Goal: Task Accomplishment & Management: Use online tool/utility

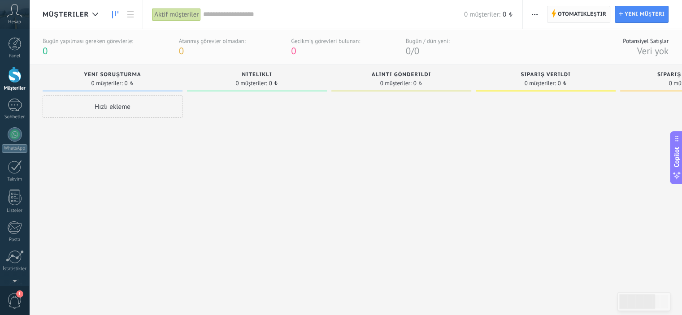
click at [566, 13] on span "Otomatikleştir" at bounding box center [582, 14] width 48 height 16
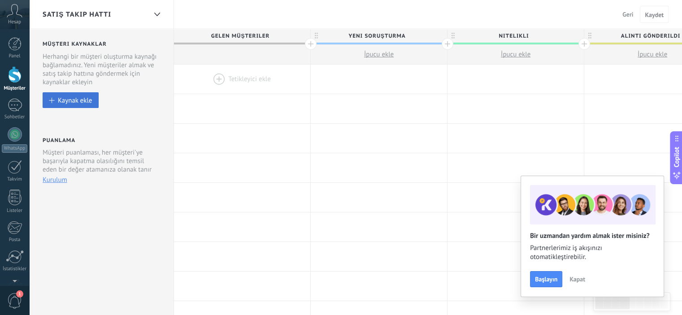
click at [68, 104] on div "Kaynak ekle" at bounding box center [75, 100] width 34 height 8
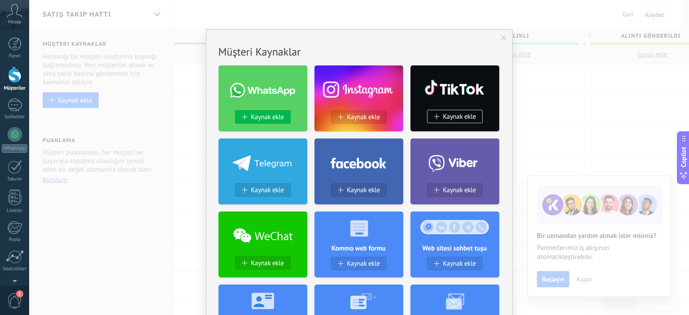
click at [275, 116] on span "Kaynak ekle" at bounding box center [267, 117] width 33 height 8
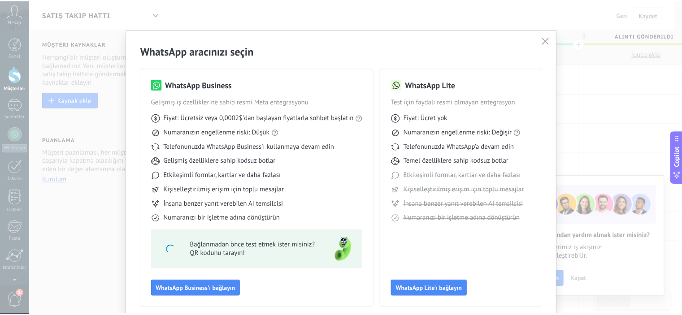
scroll to position [36, 0]
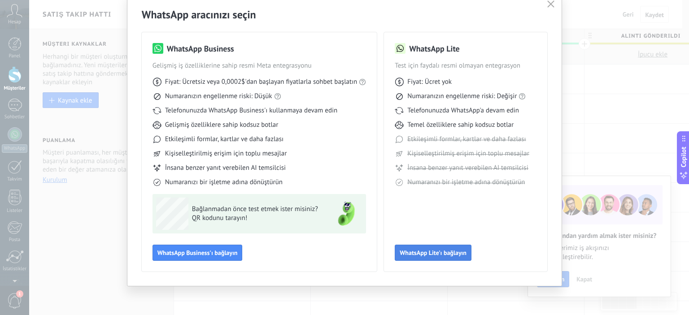
click at [434, 254] on span "WhatsApp Lite'ı bağlayın" at bounding box center [433, 253] width 67 height 6
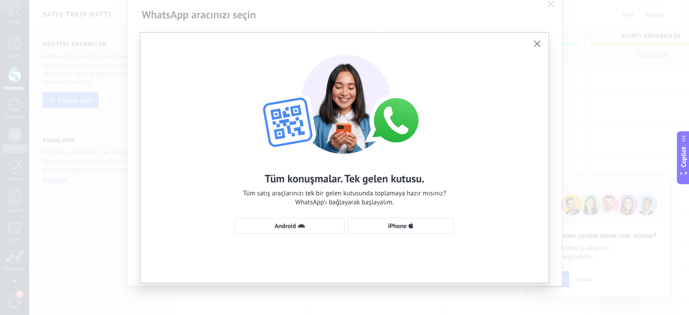
click at [539, 44] on icon "button" at bounding box center [537, 43] width 7 height 7
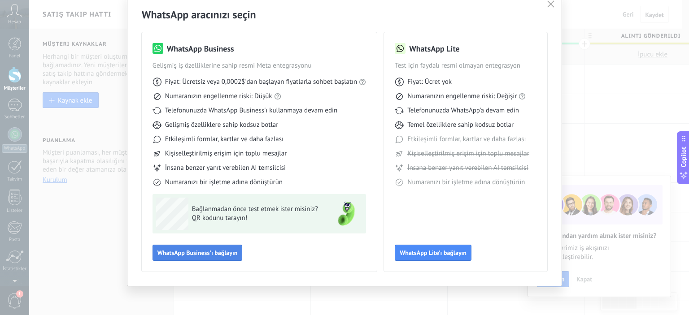
click at [211, 255] on span "WhatsApp Business'ı bağlayın" at bounding box center [197, 253] width 80 height 6
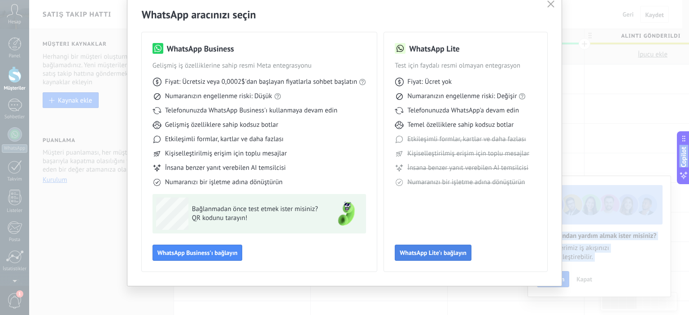
click at [441, 254] on span "WhatsApp Lite'ı bağlayın" at bounding box center [433, 253] width 67 height 6
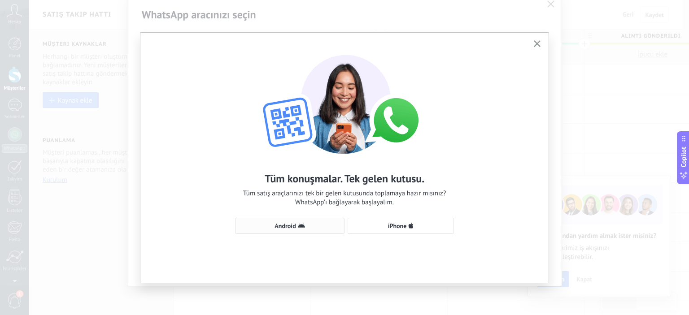
click at [278, 226] on span "Android" at bounding box center [285, 226] width 21 height 6
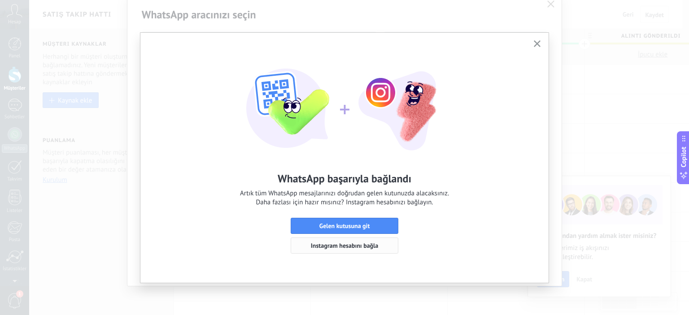
click at [379, 249] on span "Instagram hesabını bağla" at bounding box center [345, 246] width 98 height 6
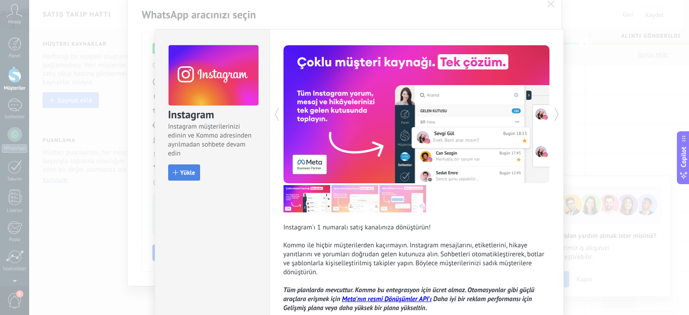
click at [190, 174] on span "Yükle" at bounding box center [187, 173] width 15 height 6
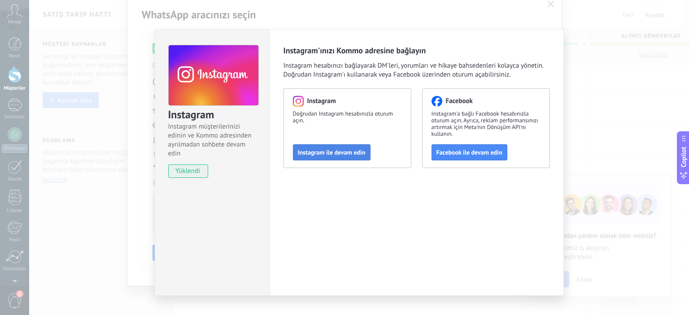
click at [340, 153] on span "Instagram ile devam edin" at bounding box center [332, 152] width 68 height 6
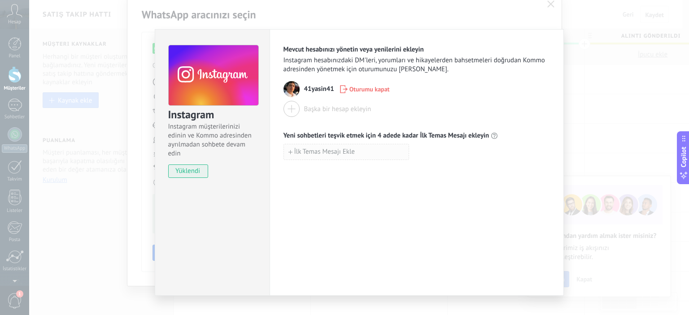
click at [305, 152] on span "İlk Temas Mesajı Ekle" at bounding box center [324, 152] width 61 height 6
click at [319, 112] on div "Başka bir hesap ekleyin" at bounding box center [337, 109] width 67 height 9
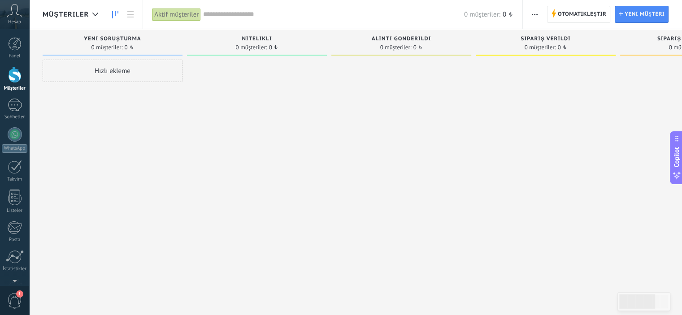
click at [127, 69] on div "Hızlı ekleme" at bounding box center [113, 71] width 140 height 22
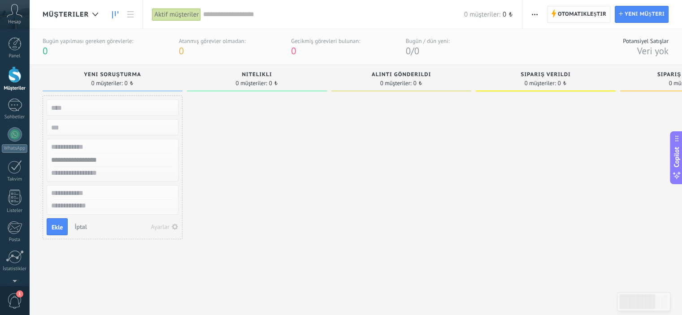
click at [581, 14] on span "Otomatikleştir" at bounding box center [582, 14] width 48 height 16
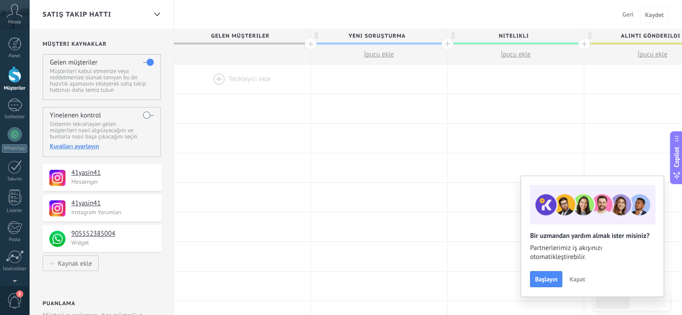
click at [11, 72] on div at bounding box center [14, 74] width 13 height 17
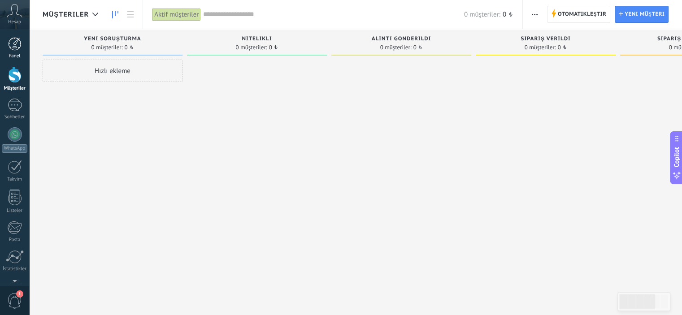
click at [11, 48] on div at bounding box center [14, 43] width 13 height 13
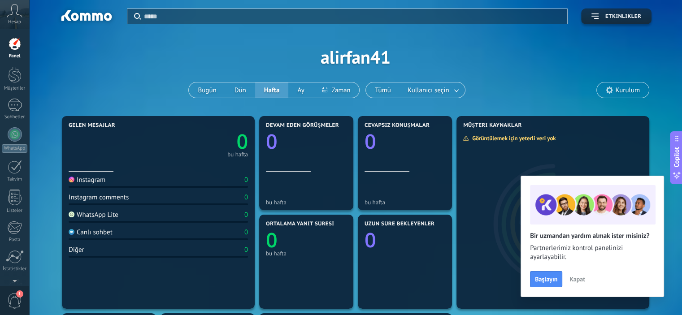
click at [14, 15] on icon at bounding box center [15, 10] width 16 height 13
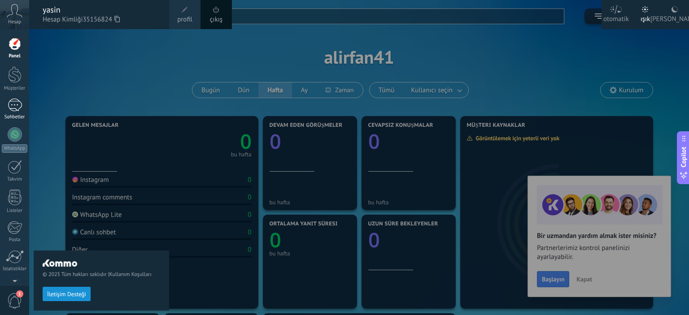
click at [17, 104] on div at bounding box center [15, 105] width 14 height 13
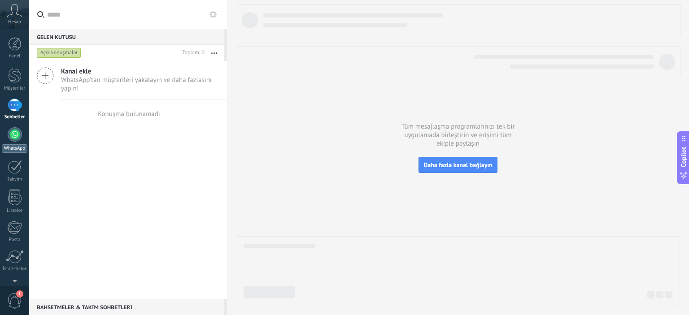
click at [12, 143] on link "WhatsApp" at bounding box center [14, 140] width 29 height 26
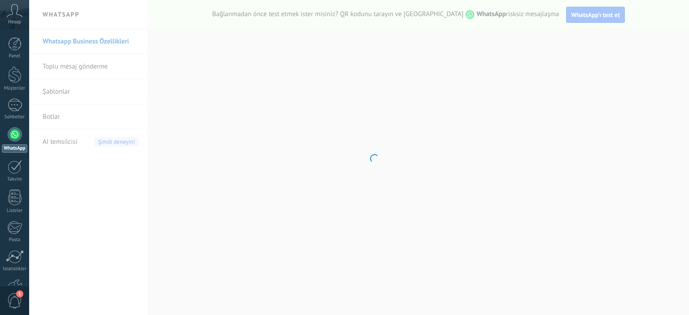
click at [10, 166] on div at bounding box center [15, 167] width 14 height 14
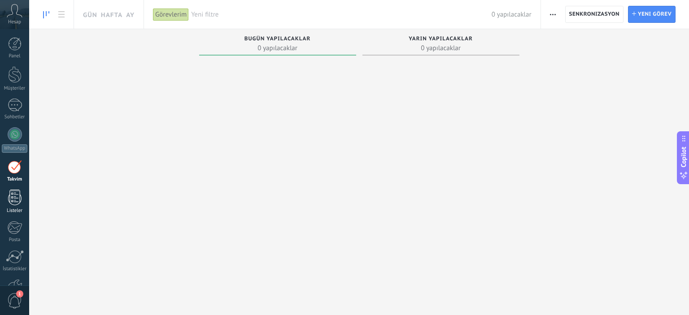
click at [18, 193] on div at bounding box center [14, 198] width 13 height 16
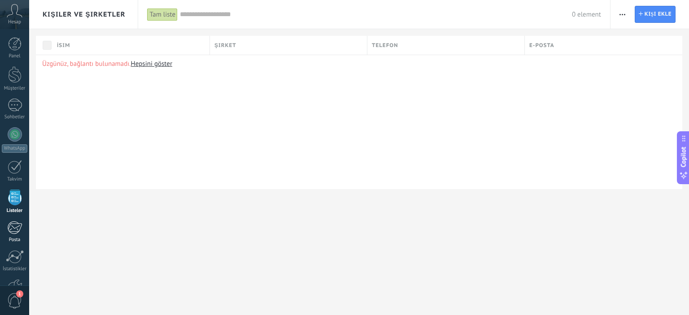
click at [13, 227] on div at bounding box center [14, 227] width 15 height 13
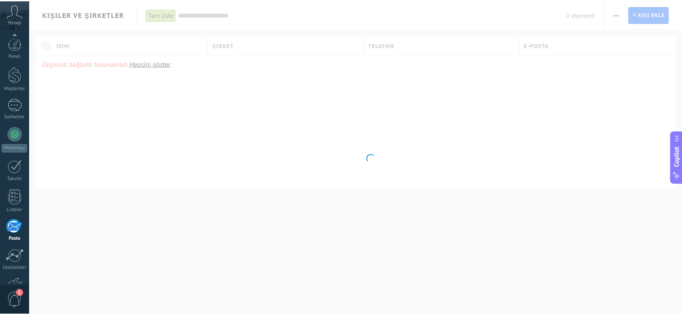
scroll to position [57, 0]
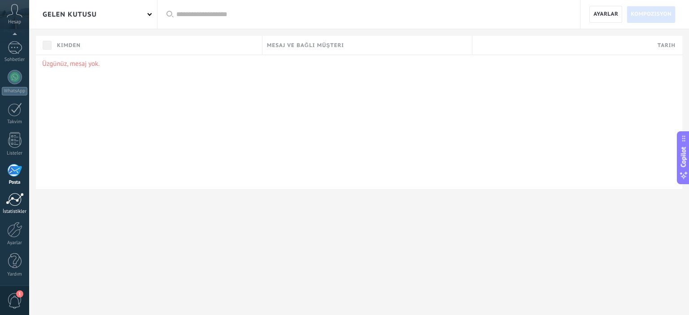
click at [14, 199] on div at bounding box center [15, 199] width 18 height 13
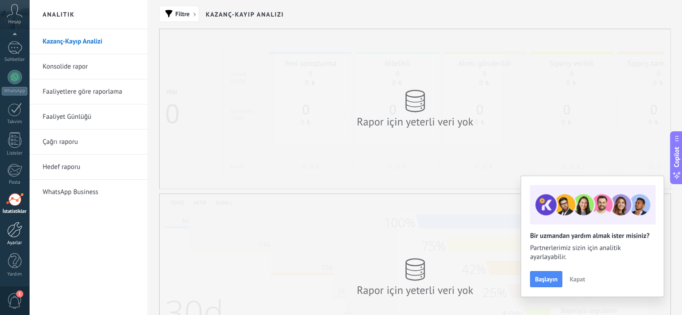
click at [11, 231] on div at bounding box center [14, 230] width 15 height 16
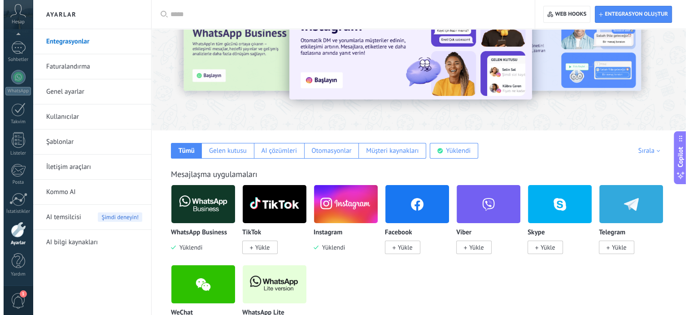
scroll to position [135, 0]
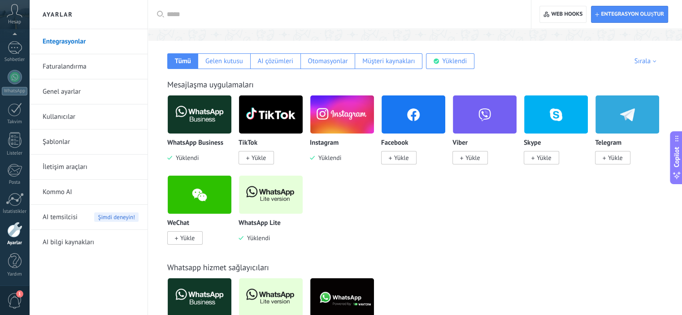
click at [264, 157] on span "Yükle" at bounding box center [259, 158] width 14 height 8
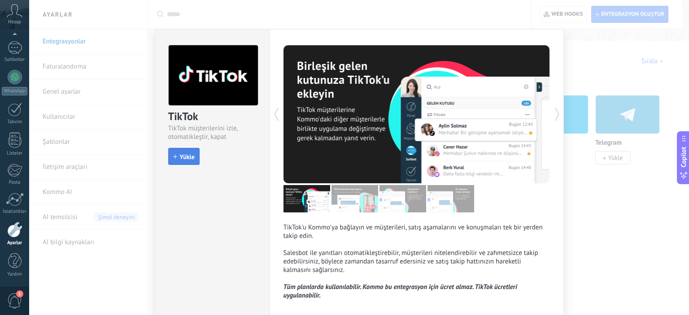
click at [185, 158] on span "Yükle" at bounding box center [187, 157] width 15 height 6
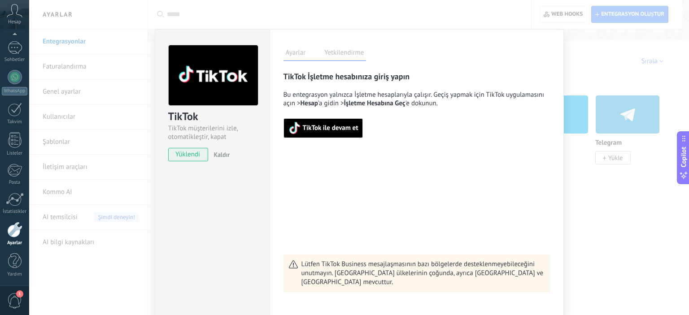
click at [312, 126] on span "TikTok ile devam et" at bounding box center [331, 128] width 56 height 6
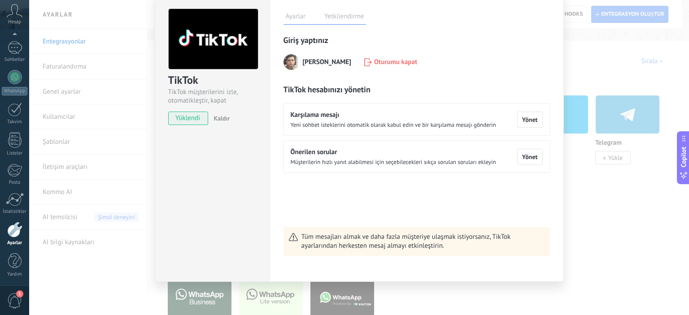
scroll to position [0, 0]
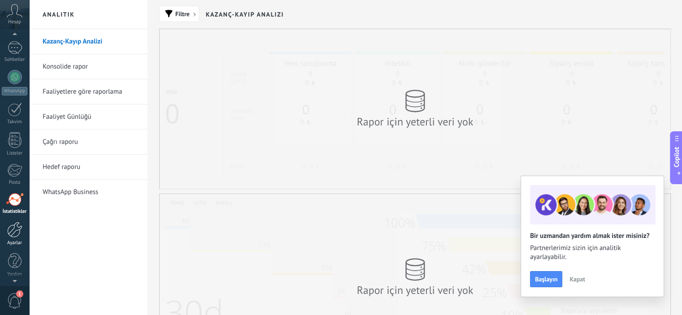
click at [18, 232] on div at bounding box center [14, 230] width 15 height 16
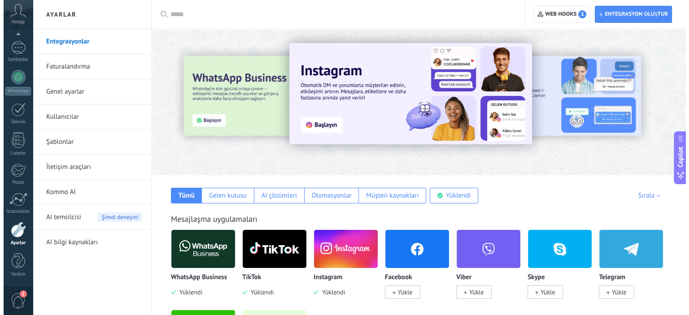
scroll to position [90, 0]
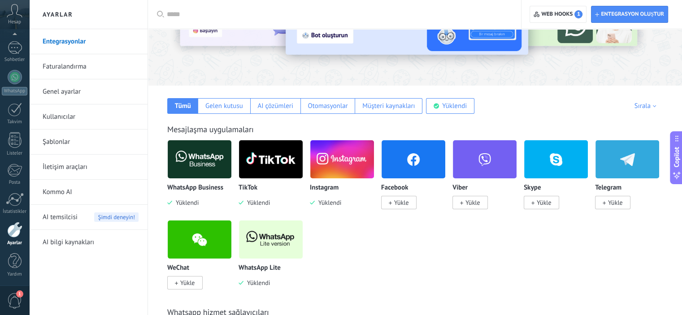
click at [404, 204] on span "Yükle" at bounding box center [401, 203] width 14 height 8
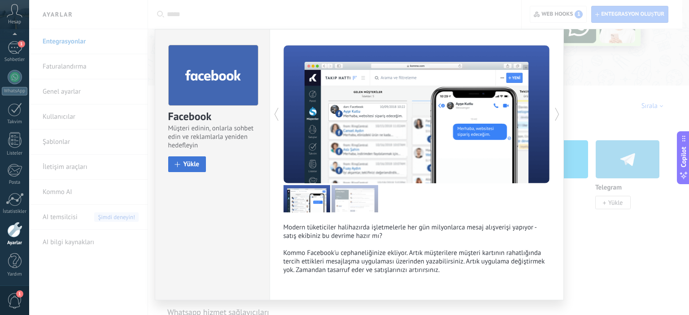
click at [192, 167] on span "Yükle" at bounding box center [191, 164] width 16 height 7
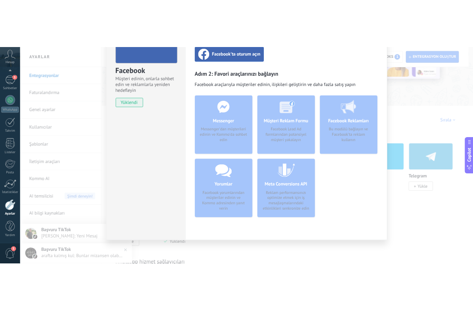
scroll to position [0, 0]
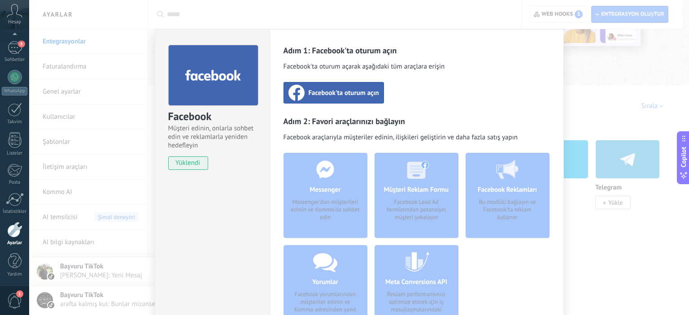
click at [14, 302] on span "1" at bounding box center [14, 301] width 15 height 16
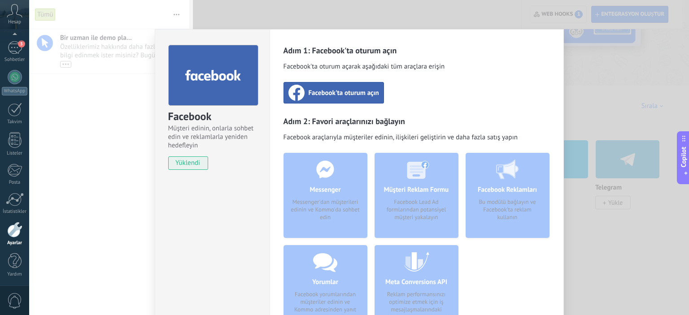
click at [353, 96] on span "Facebook'ta oturum açın" at bounding box center [344, 92] width 70 height 9
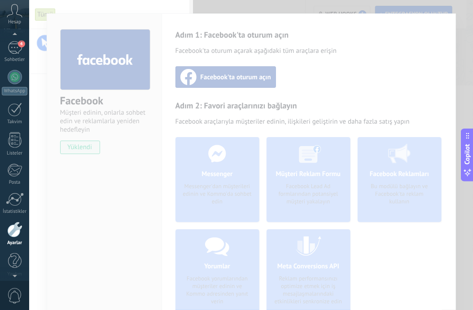
scroll to position [62, 0]
